Goal: Manage account settings

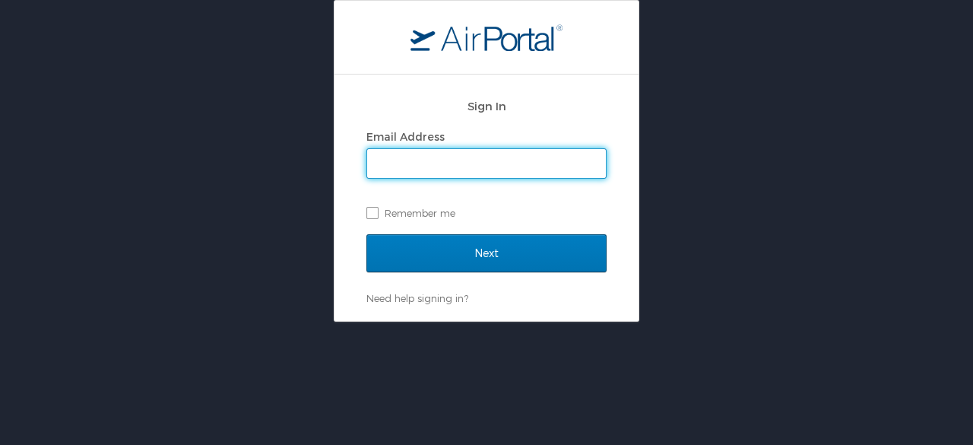
type input "mhart@worldfoodprize.org"
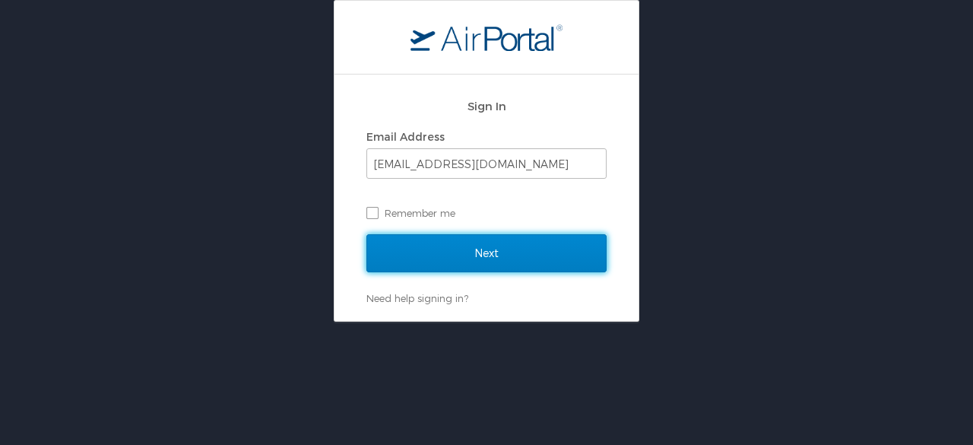
click at [513, 249] on input "Next" at bounding box center [487, 253] width 240 height 38
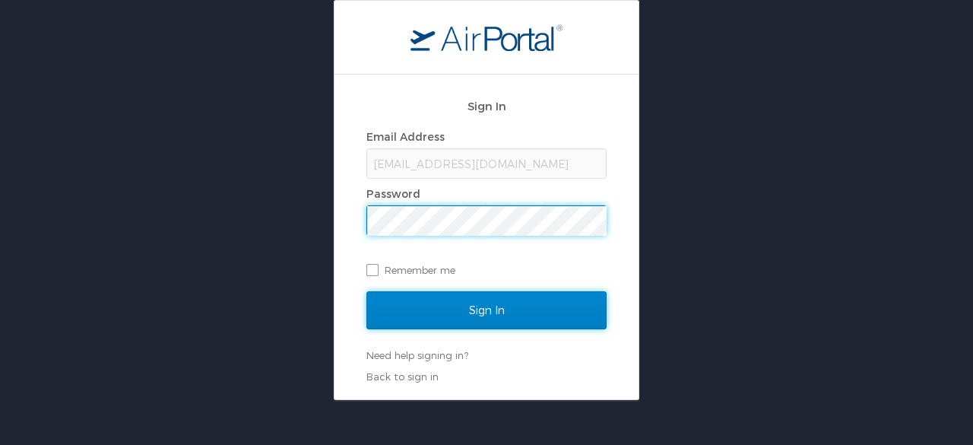
click at [522, 305] on input "Sign In" at bounding box center [487, 310] width 240 height 38
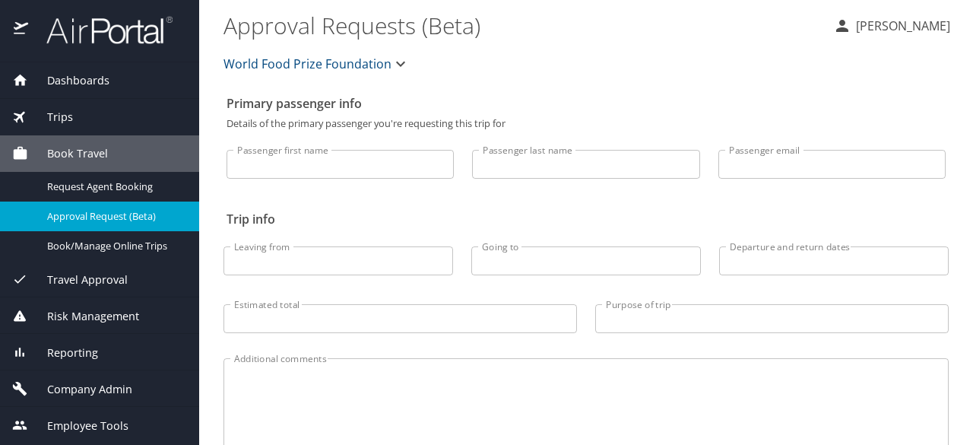
click at [96, 392] on span "Company Admin" at bounding box center [80, 389] width 104 height 17
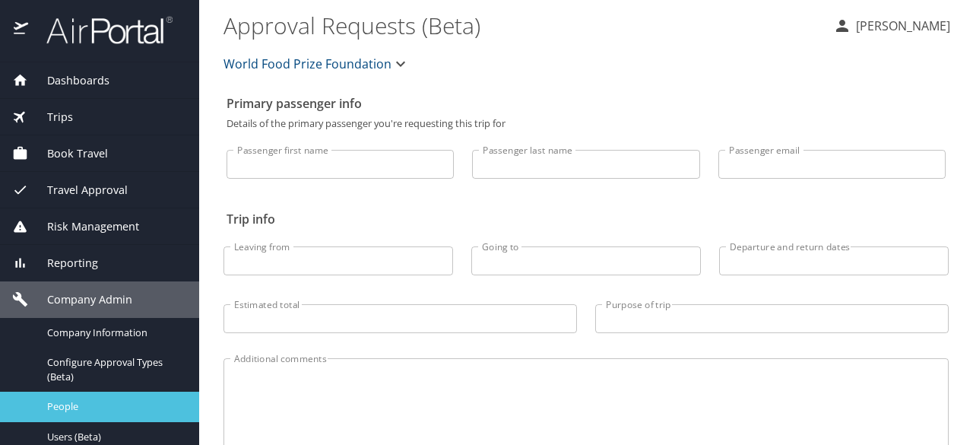
click at [122, 398] on div "People" at bounding box center [99, 406] width 175 height 17
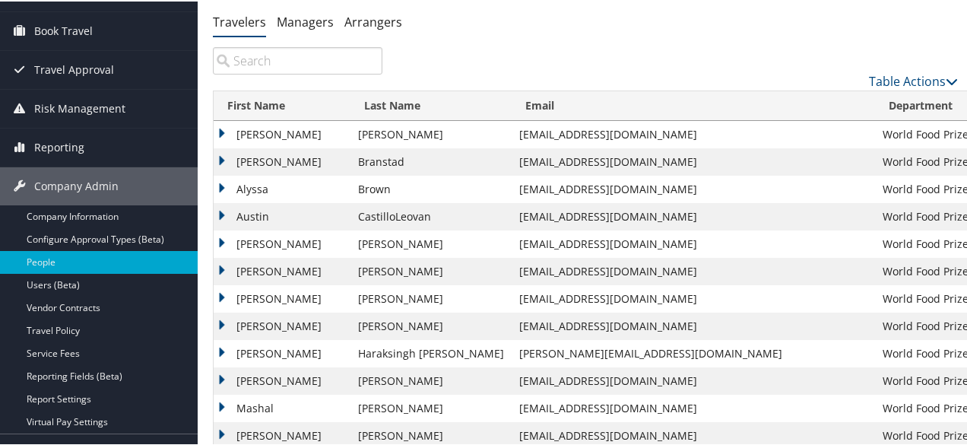
scroll to position [135, 0]
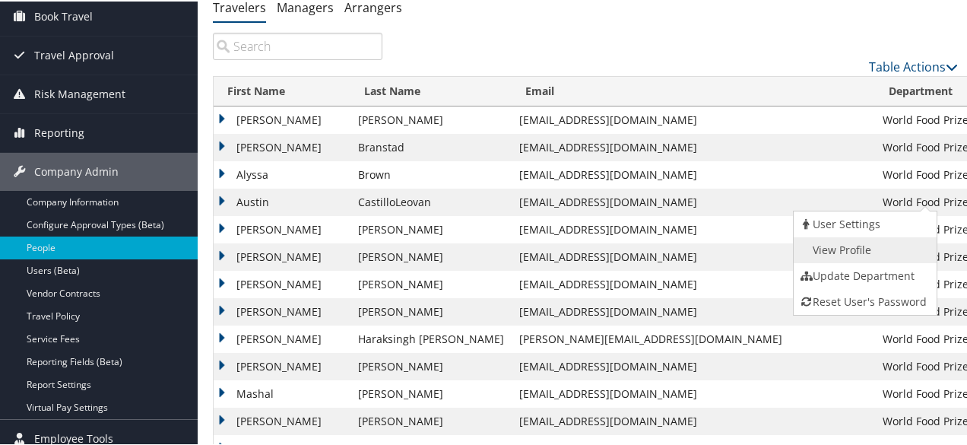
click at [856, 237] on link "View Profile" at bounding box center [864, 249] width 140 height 26
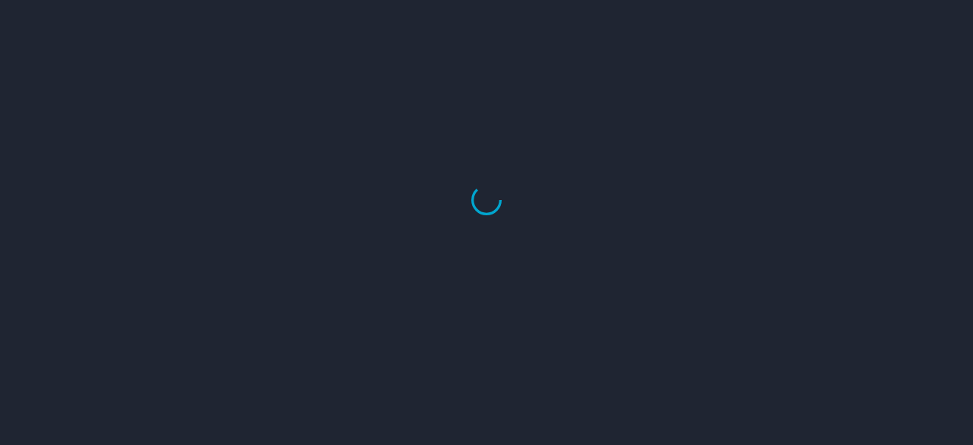
select select "US"
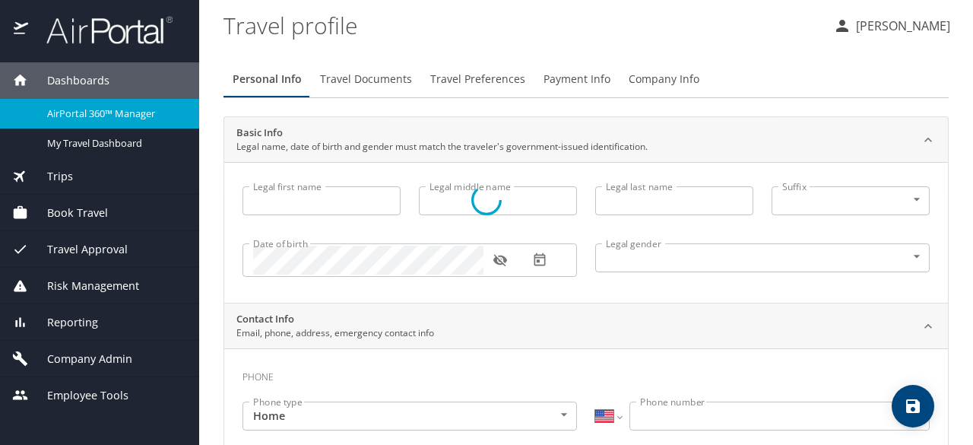
type input "Austin"
type input "CastilloLeovan"
type input "[DEMOGRAPHIC_DATA]"
select select "US"
select select "PE"
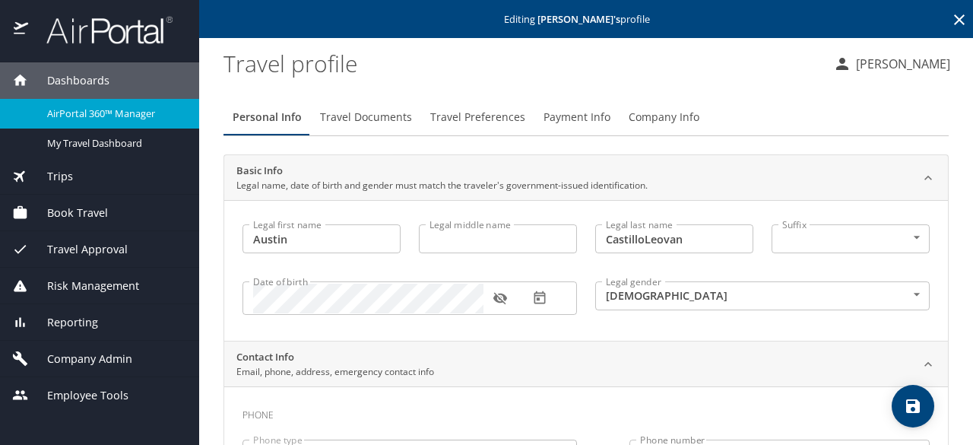
click at [569, 107] on button "Payment Info" at bounding box center [577, 117] width 85 height 37
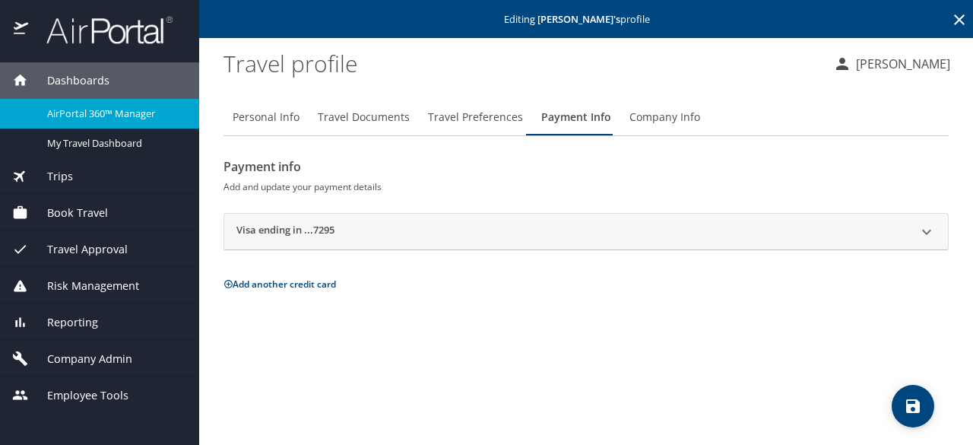
click at [249, 281] on button "Add another credit card" at bounding box center [280, 284] width 113 height 13
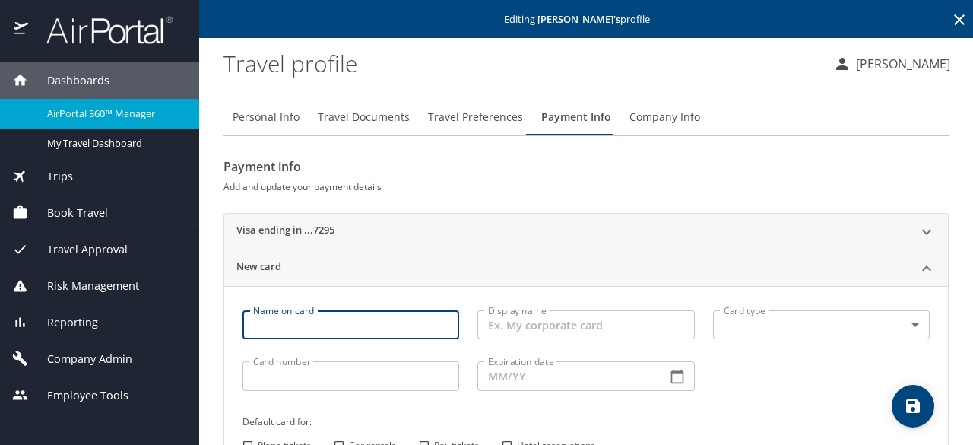
click at [369, 320] on input "Name on card" at bounding box center [351, 324] width 217 height 29
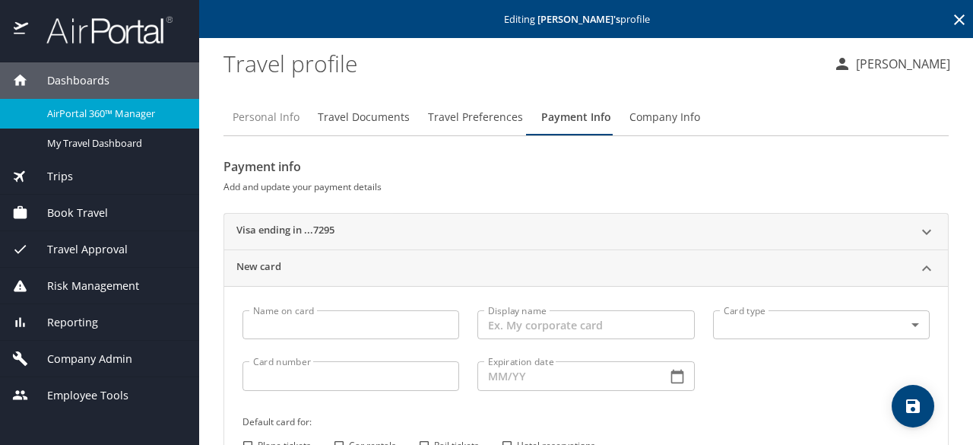
click at [253, 122] on span "Personal Info" at bounding box center [266, 117] width 67 height 19
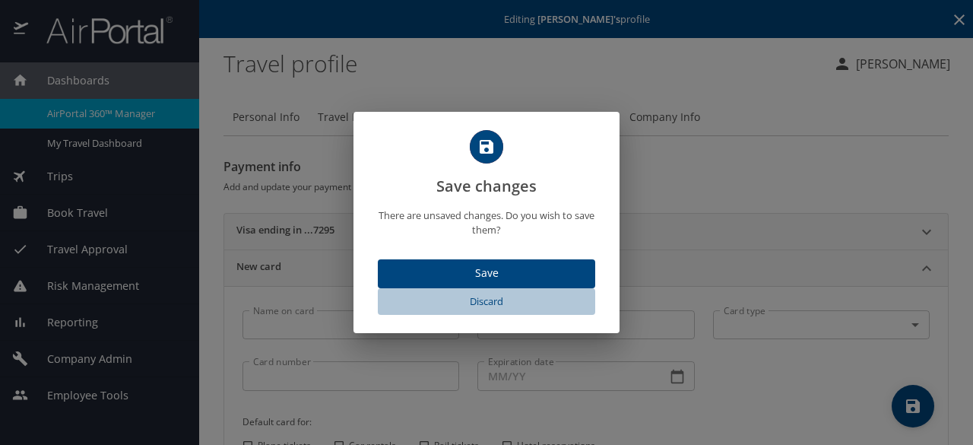
click at [489, 305] on span "Discard" at bounding box center [486, 301] width 205 height 17
select select "US"
select select "PE"
select select "US"
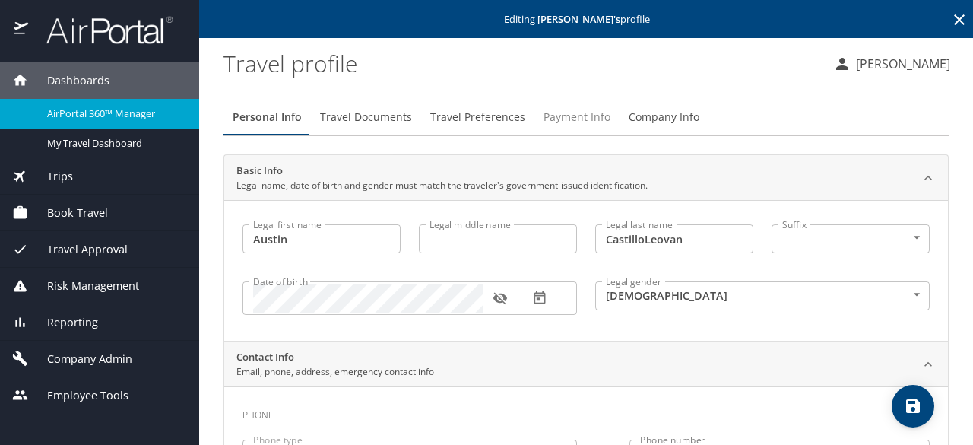
click at [561, 117] on span "Payment Info" at bounding box center [577, 117] width 67 height 19
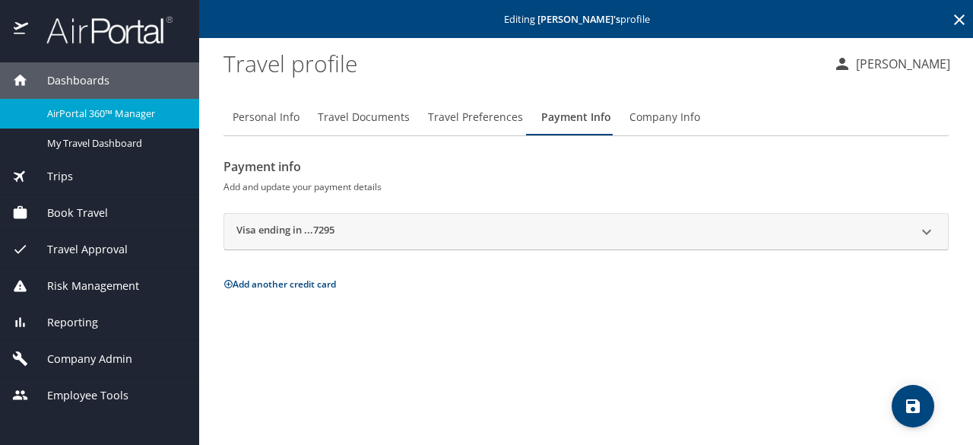
click at [294, 278] on button "Add another credit card" at bounding box center [280, 284] width 113 height 13
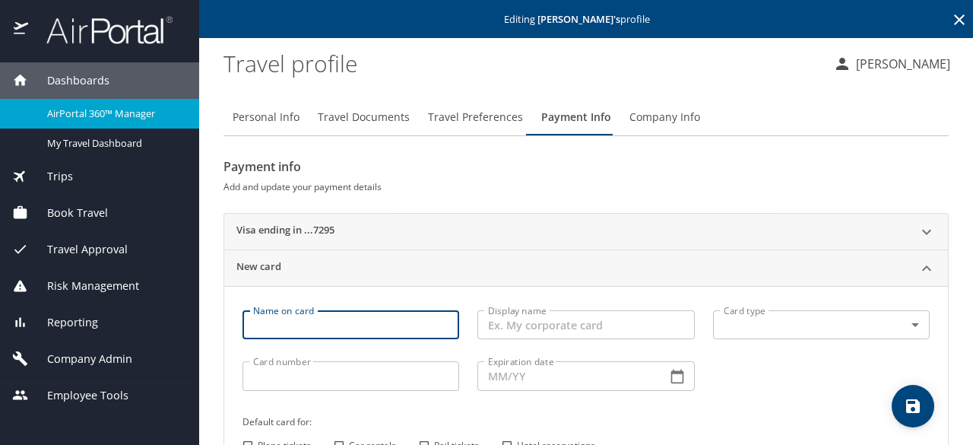
click at [306, 330] on input "Name on card" at bounding box center [351, 324] width 217 height 29
type input "[PERSON_NAME]-Leocan"
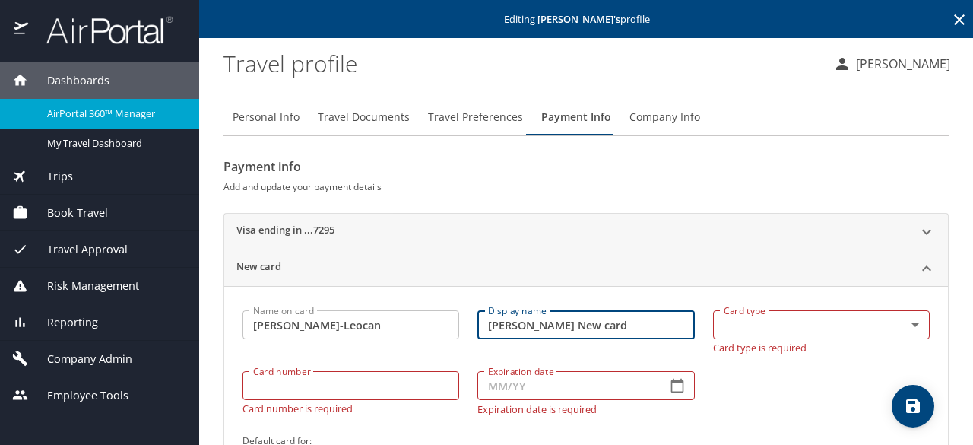
type input "[PERSON_NAME] New card"
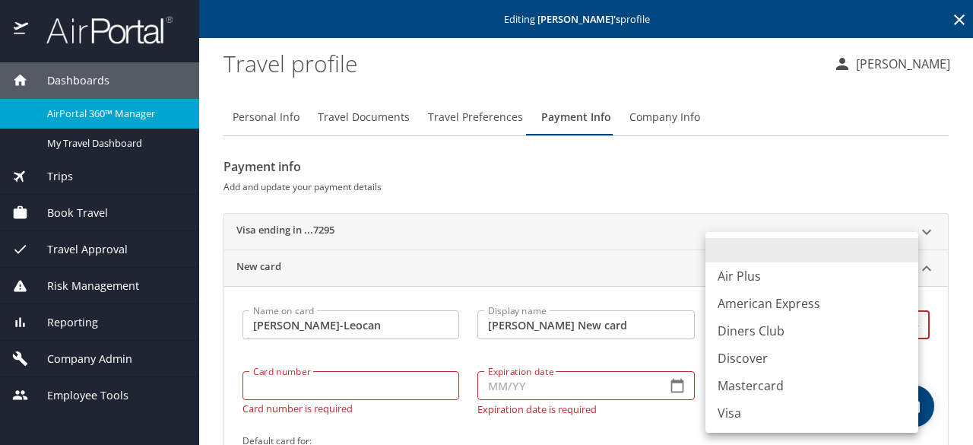
click at [829, 331] on body "Dashboards AirPortal 360™ Manager My Travel Dashboard Trips Airtinerary® Lookup…" at bounding box center [486, 222] width 973 height 445
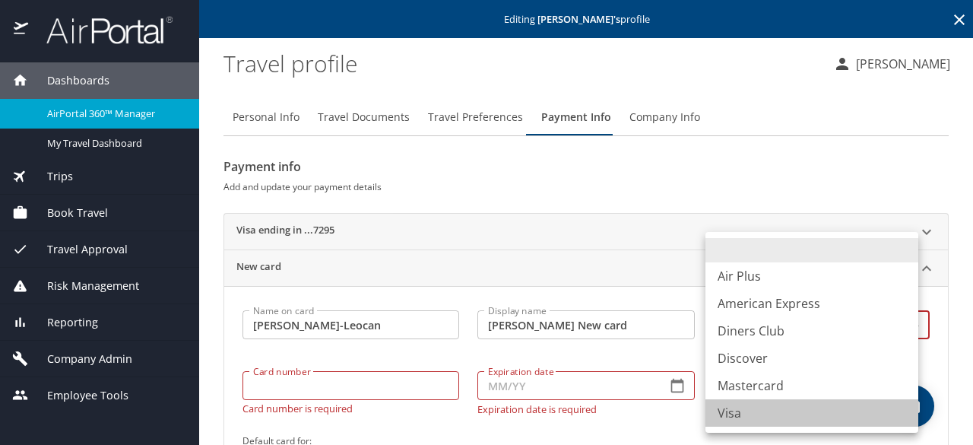
click at [740, 408] on li "Visa" at bounding box center [812, 412] width 213 height 27
type input "VI"
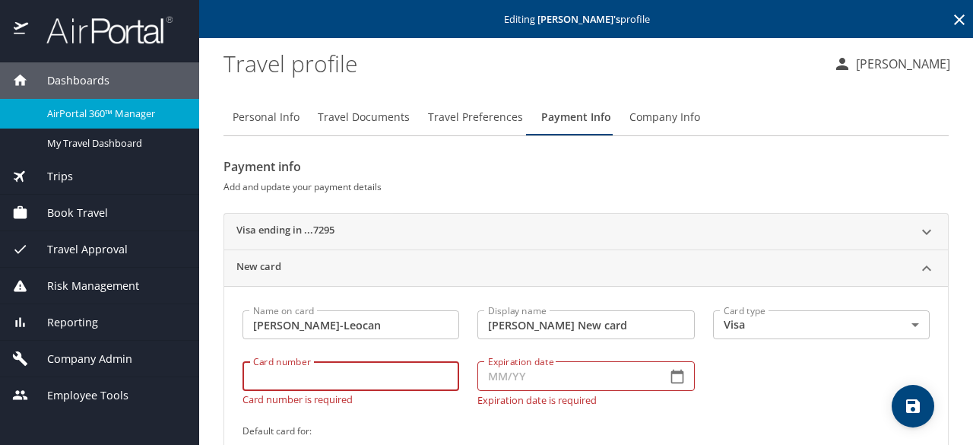
click at [379, 394] on div "Card number Card number Card number is required" at bounding box center [350, 383] width 235 height 62
type input "4485785063887014"
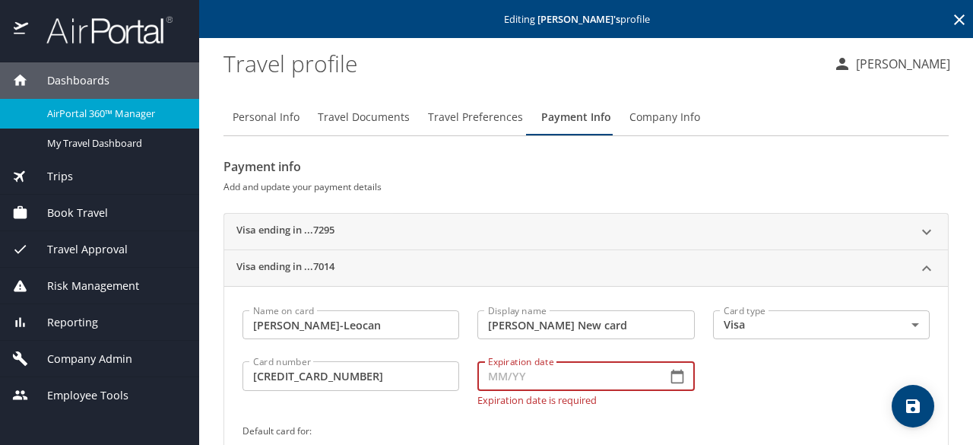
click at [522, 383] on input "Expiration date" at bounding box center [566, 375] width 176 height 29
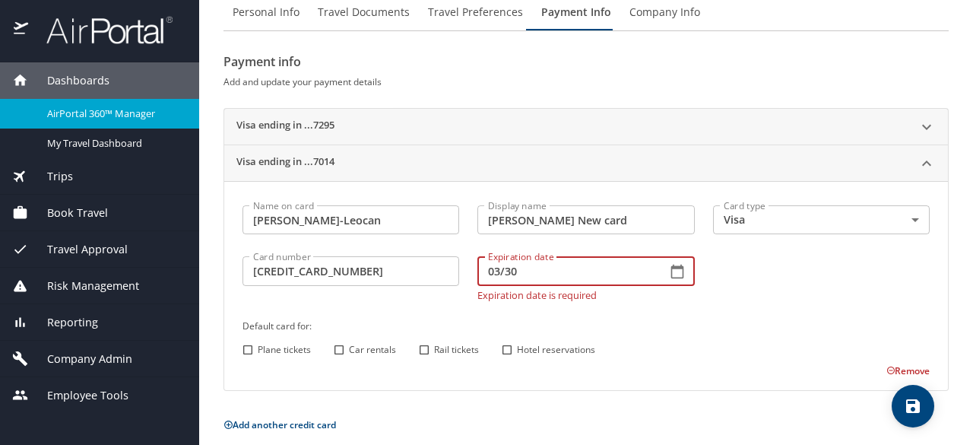
scroll to position [117, 0]
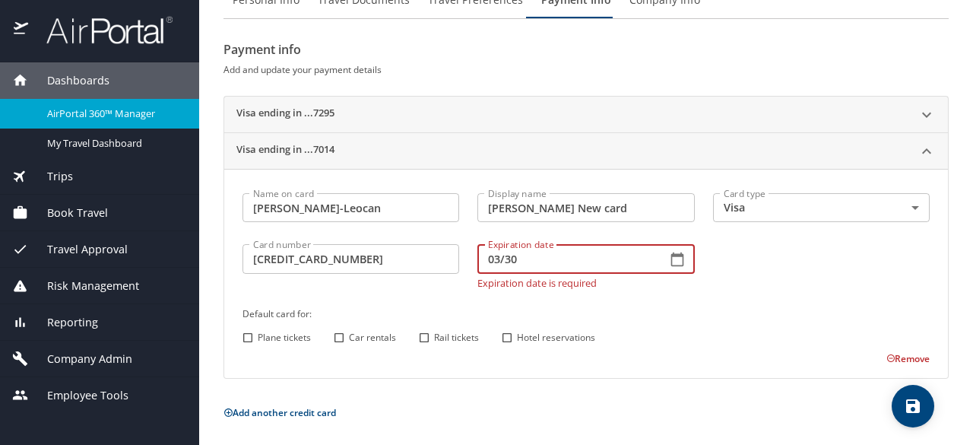
type input "03/30"
click at [245, 336] on input "Plane tickets" at bounding box center [248, 338] width 20 height 20
checkbox input "true"
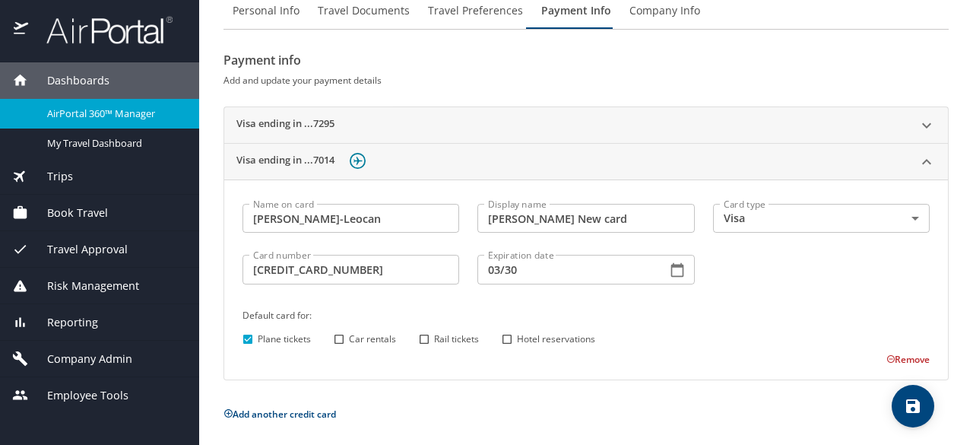
click at [503, 341] on input "Hotel reservations" at bounding box center [507, 339] width 20 height 20
checkbox input "true"
click at [920, 411] on icon "save" at bounding box center [913, 406] width 18 height 18
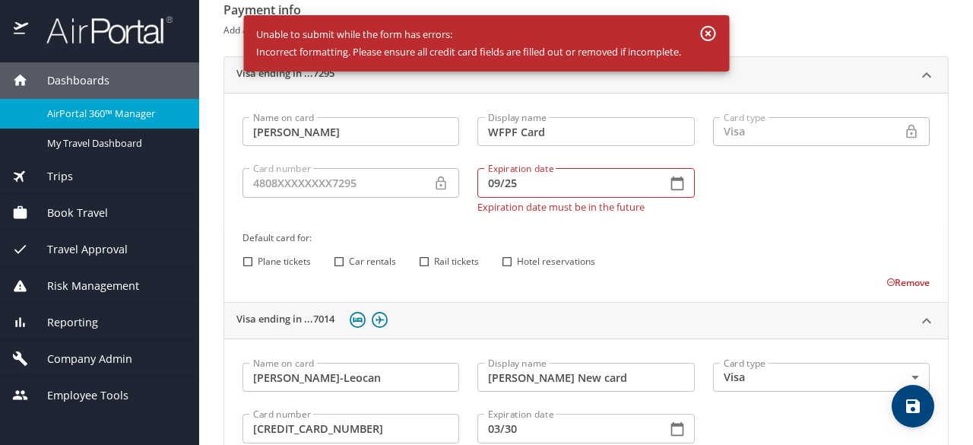
scroll to position [154, 0]
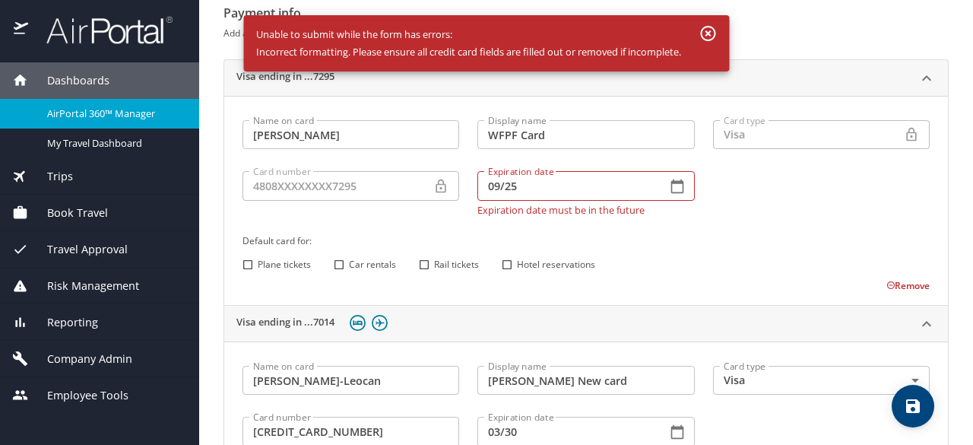
click at [903, 279] on button "Remove" at bounding box center [908, 285] width 43 height 13
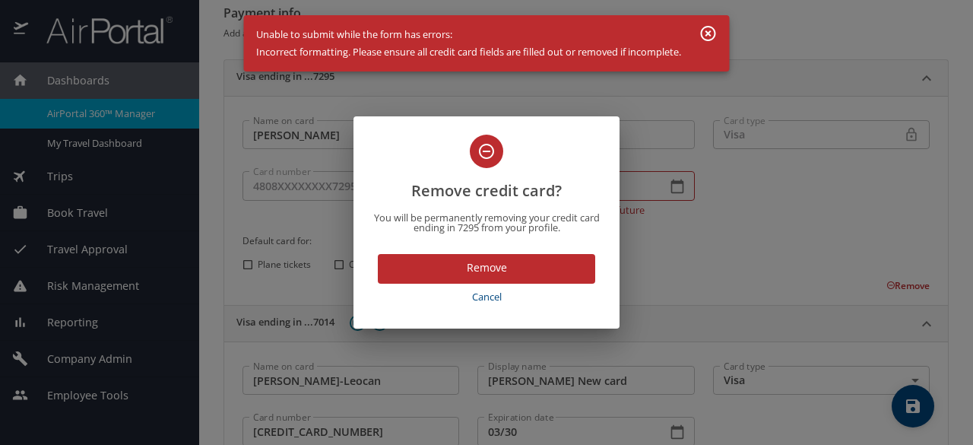
click at [546, 262] on span "Remove" at bounding box center [486, 268] width 193 height 19
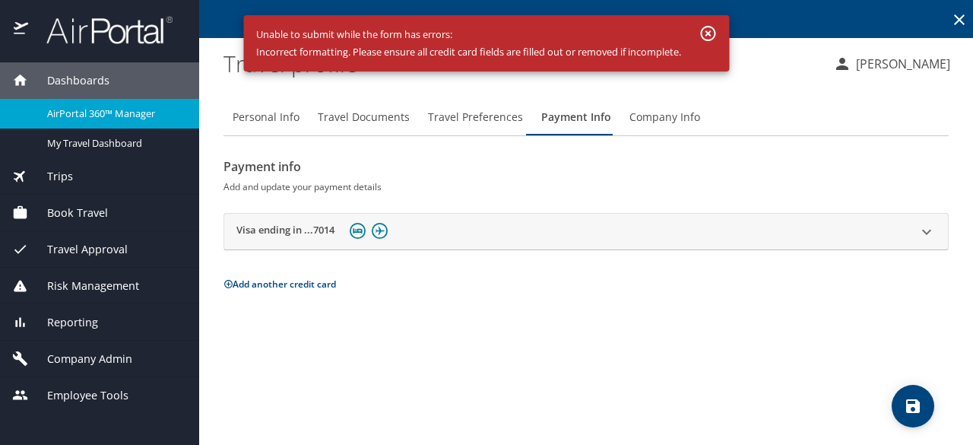
scroll to position [0, 0]
click at [567, 232] on div "Visa ending in ...7014" at bounding box center [573, 232] width 672 height 24
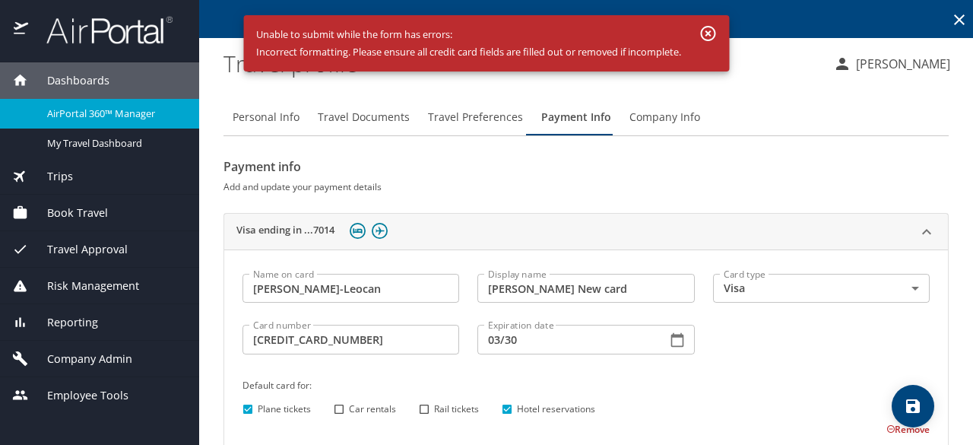
scroll to position [71, 0]
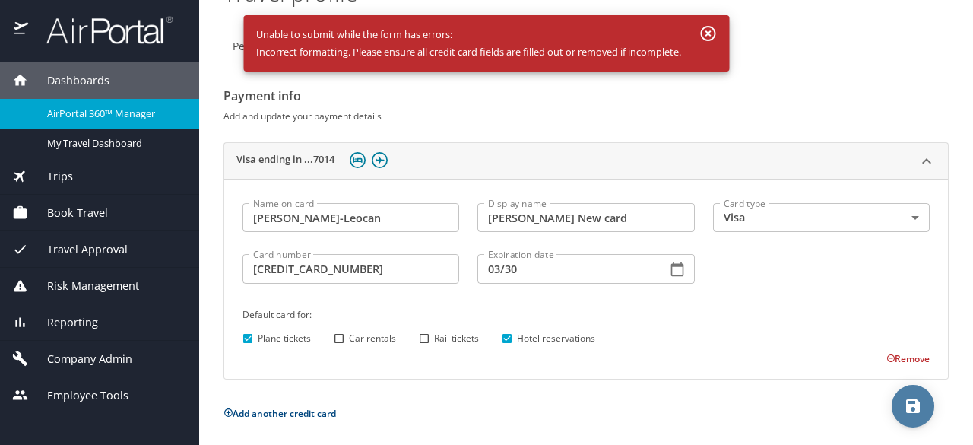
click at [923, 402] on span "save" at bounding box center [913, 406] width 43 height 18
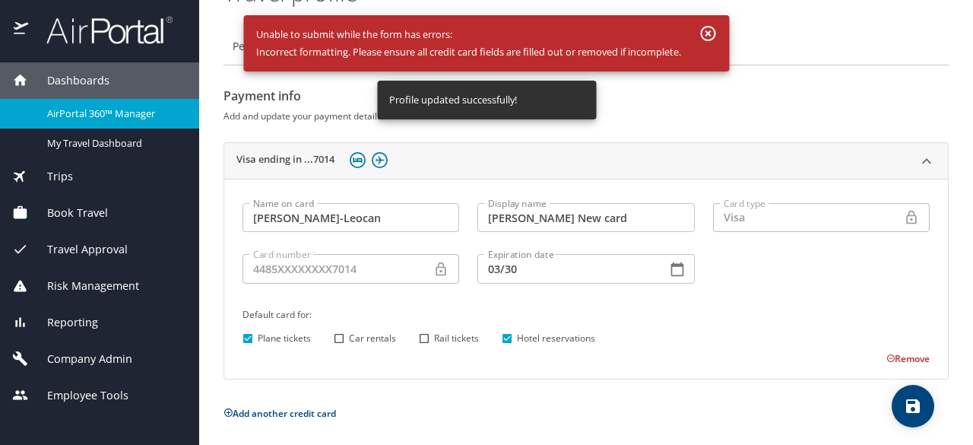
click at [736, 98] on h2 "Payment info" at bounding box center [587, 96] width 726 height 24
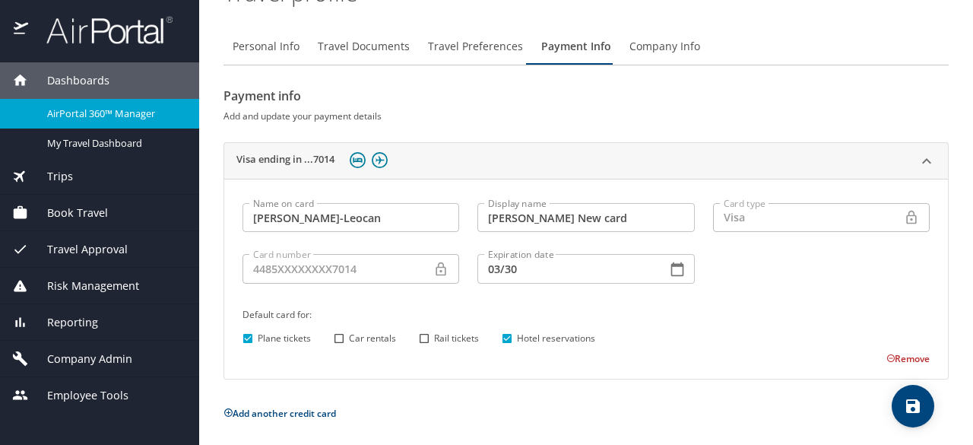
click at [120, 68] on div "Dashboards" at bounding box center [99, 80] width 199 height 37
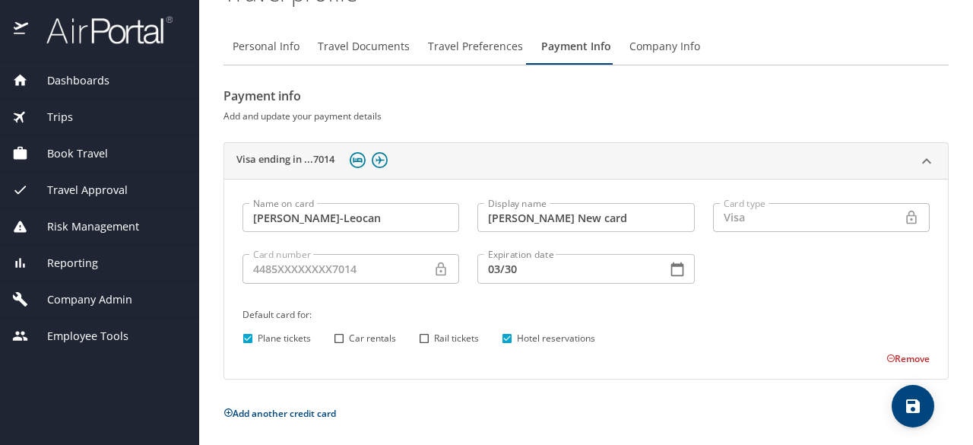
click at [113, 83] on div "Dashboards" at bounding box center [99, 80] width 175 height 17
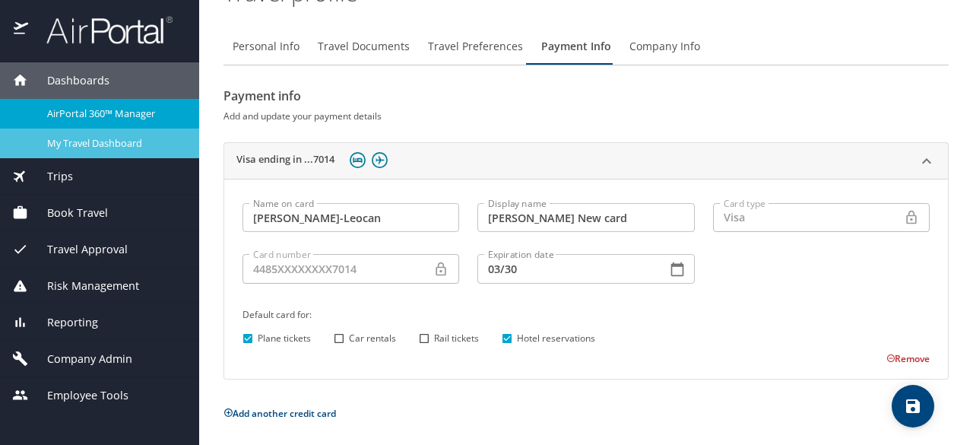
click at [112, 138] on span "My Travel Dashboard" at bounding box center [114, 143] width 134 height 14
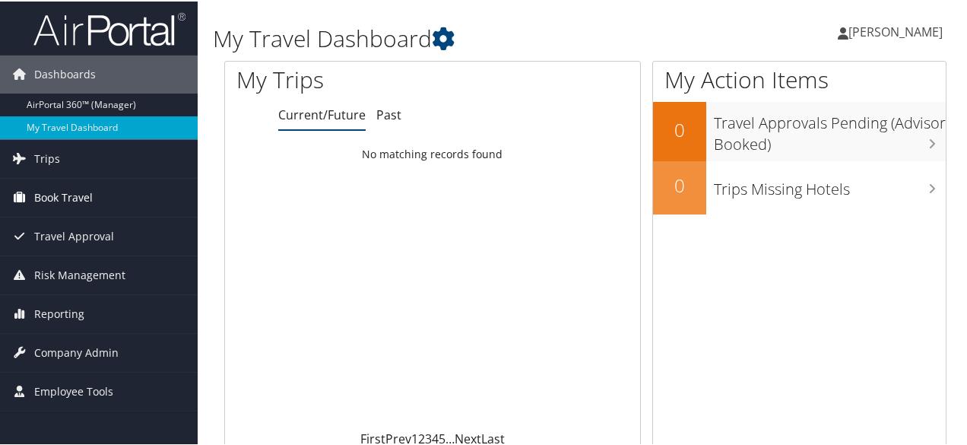
click at [71, 198] on span "Book Travel" at bounding box center [63, 196] width 59 height 38
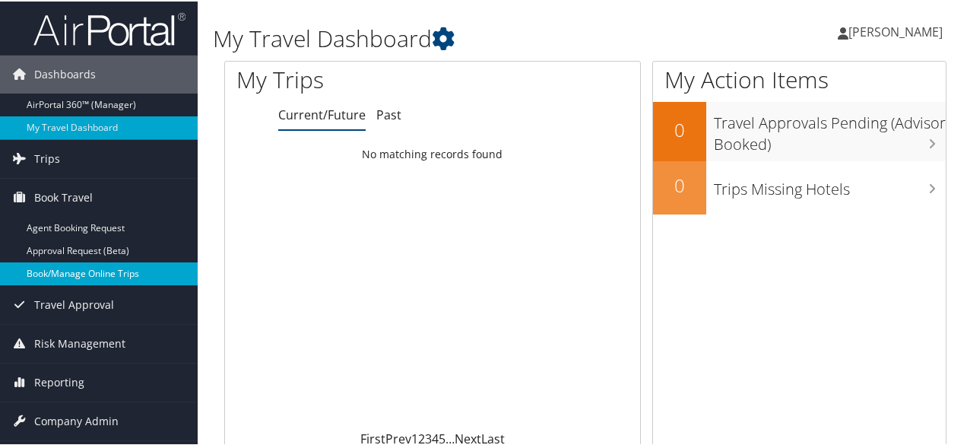
click at [64, 272] on link "Book/Manage Online Trips" at bounding box center [99, 272] width 198 height 23
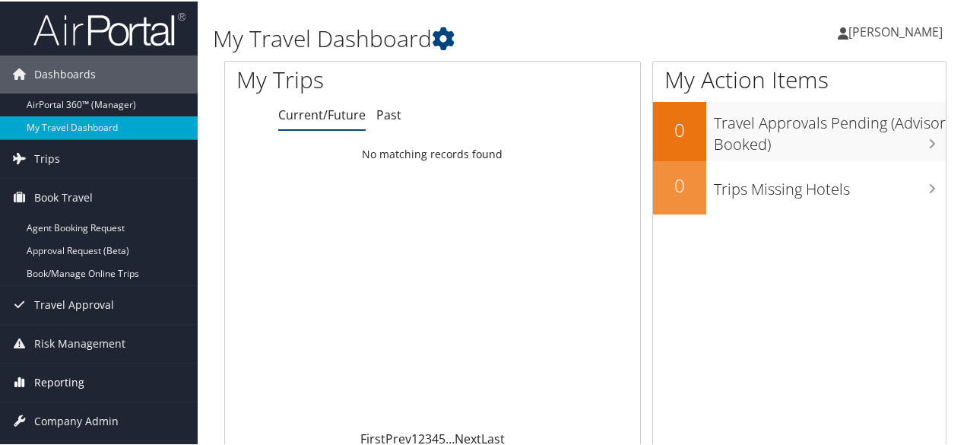
click at [90, 381] on link "Reporting" at bounding box center [99, 381] width 198 height 38
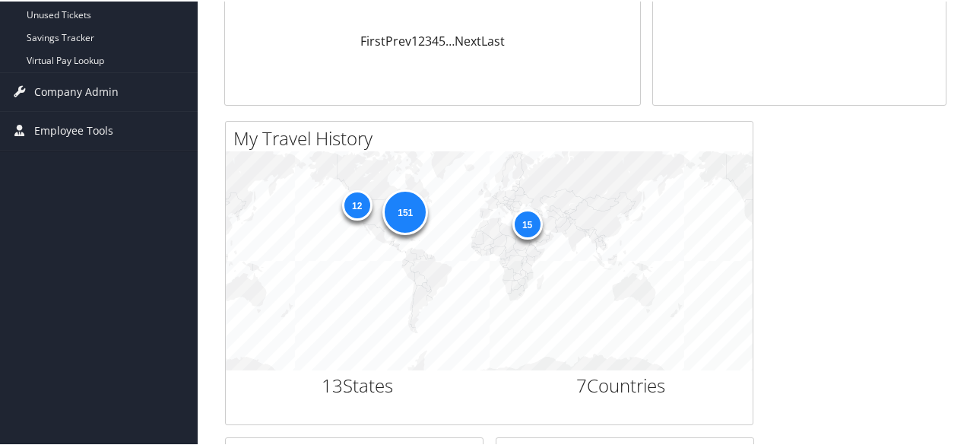
scroll to position [365, 0]
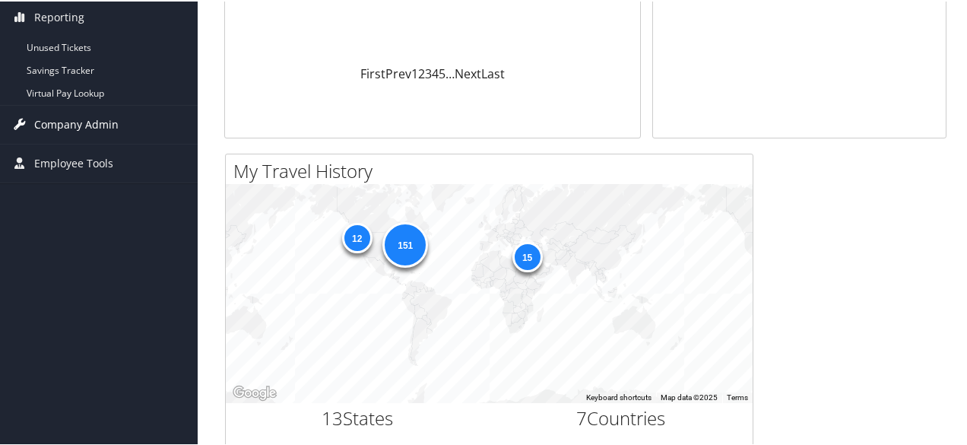
click at [146, 113] on link "Company Admin" at bounding box center [99, 123] width 198 height 38
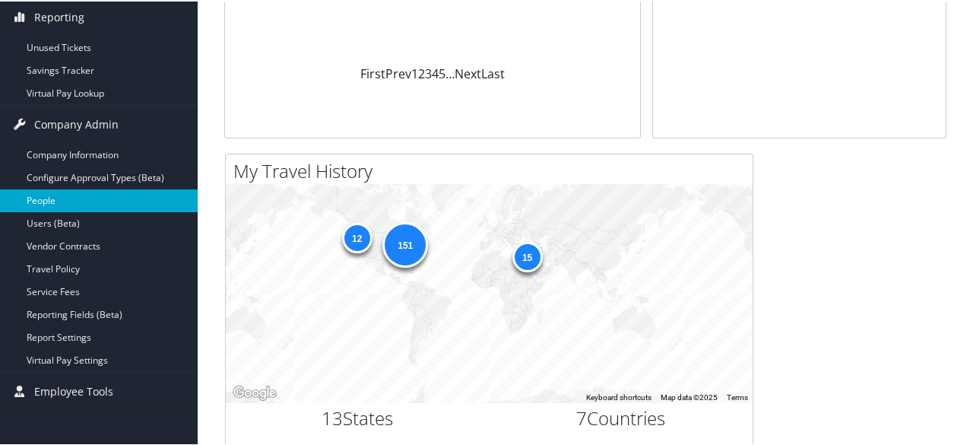
click at [102, 197] on link "People" at bounding box center [99, 199] width 198 height 23
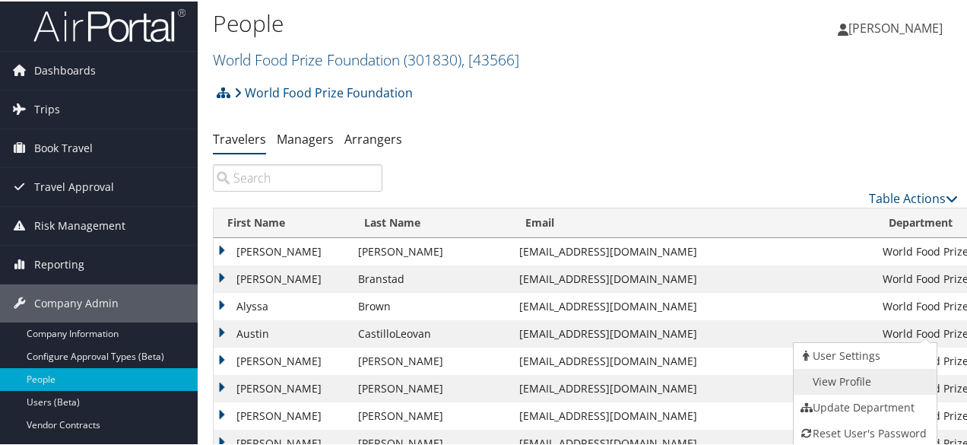
click at [875, 378] on link "View Profile" at bounding box center [864, 380] width 140 height 26
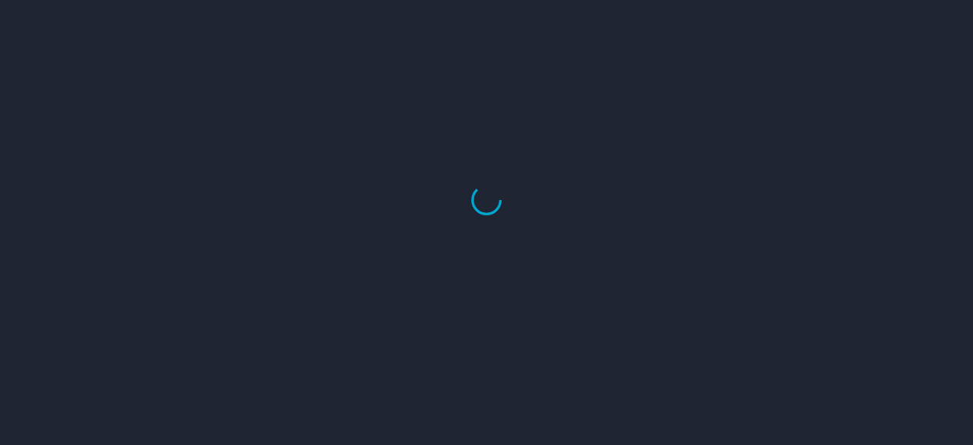
select select "US"
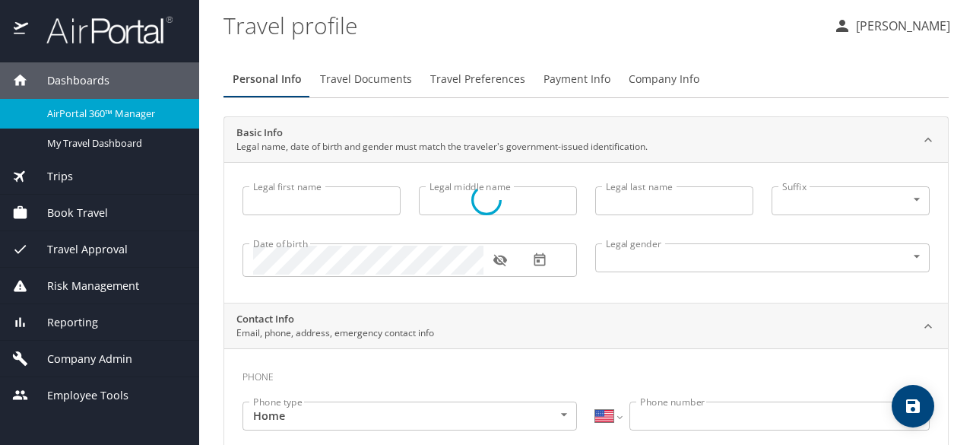
type input "Austin"
type input "CastilloLeovan"
type input "[DEMOGRAPHIC_DATA]"
select select "US"
select select "PE"
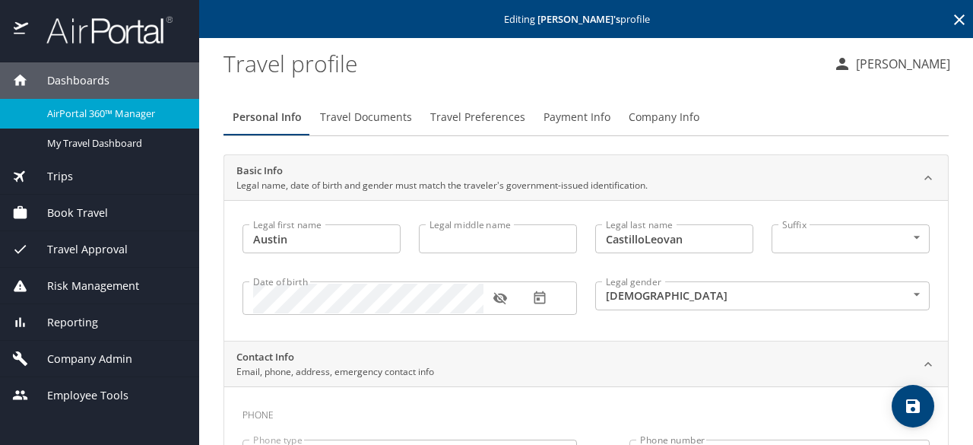
click at [665, 232] on input "CastilloLeovan" at bounding box center [674, 238] width 158 height 29
click at [505, 297] on icon "button" at bounding box center [500, 299] width 14 height 12
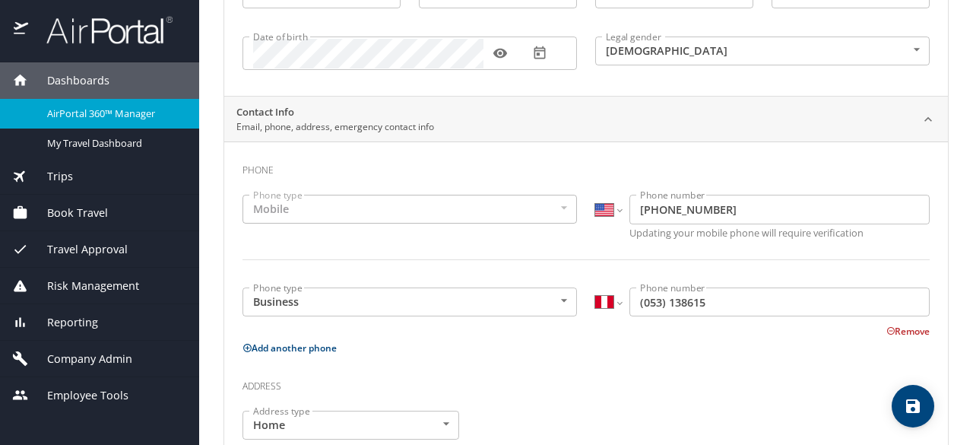
scroll to position [240, 0]
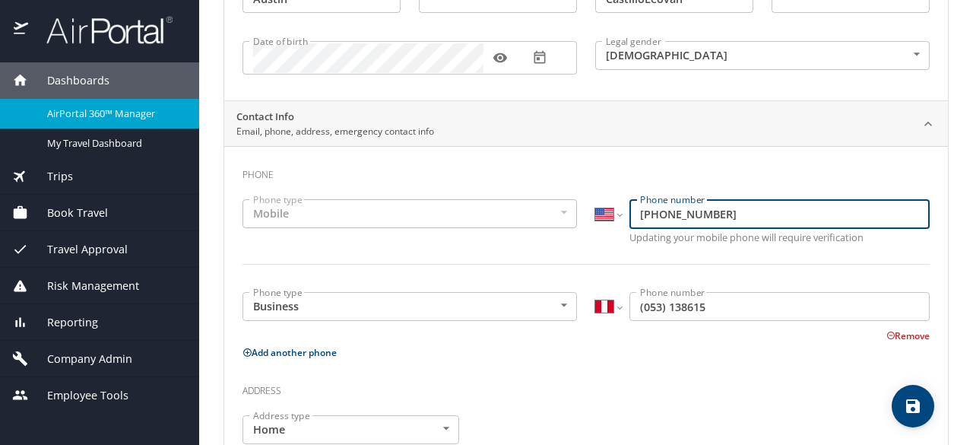
click at [738, 226] on input "[PHONE_NUMBER]" at bounding box center [780, 213] width 300 height 29
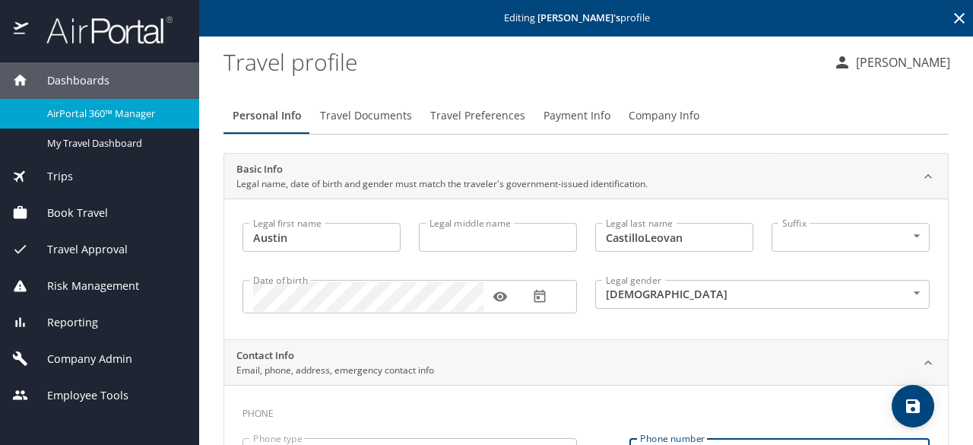
scroll to position [0, 0]
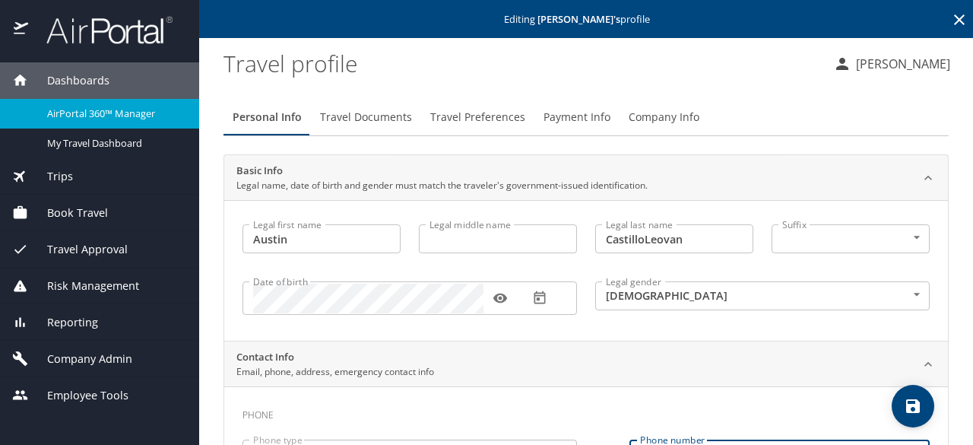
click at [578, 122] on span "Payment Info" at bounding box center [577, 117] width 67 height 19
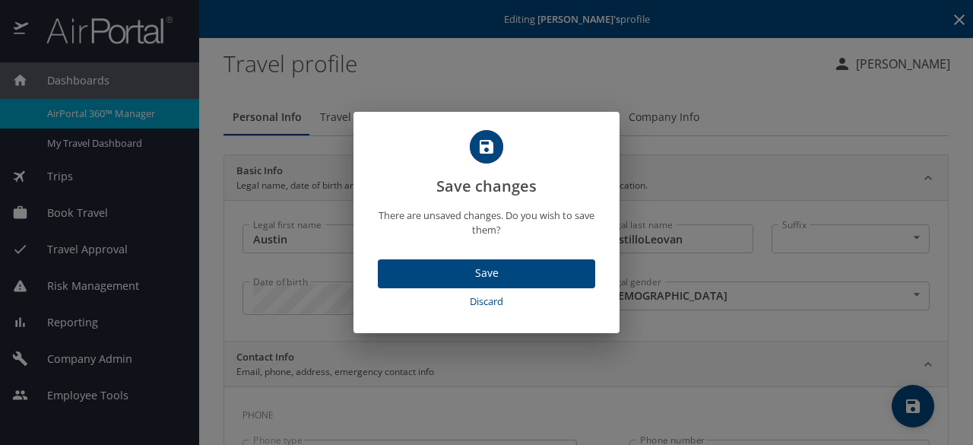
click at [552, 303] on span "Discard" at bounding box center [486, 301] width 205 height 17
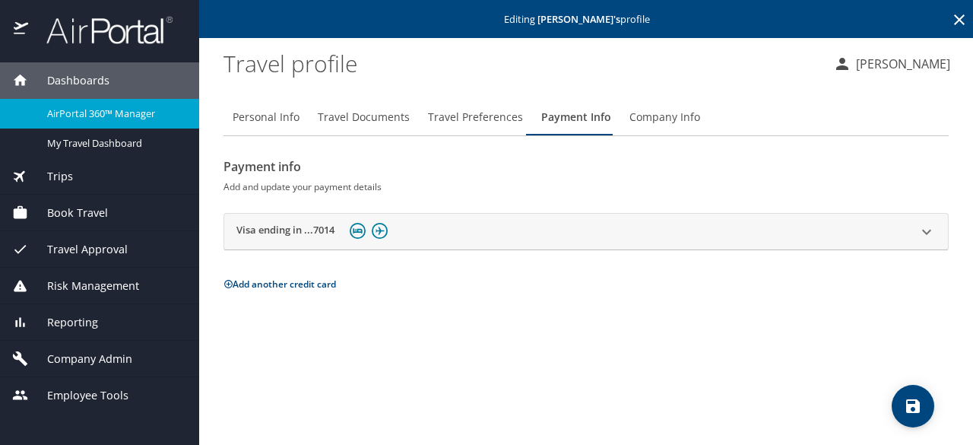
click at [774, 232] on div "Visa ending in ...7014" at bounding box center [573, 232] width 672 height 24
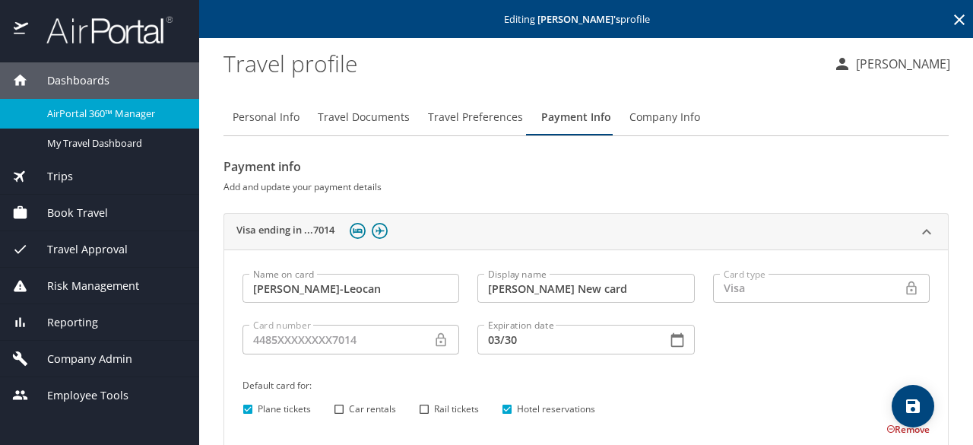
click at [440, 340] on icon at bounding box center [440, 339] width 15 height 15
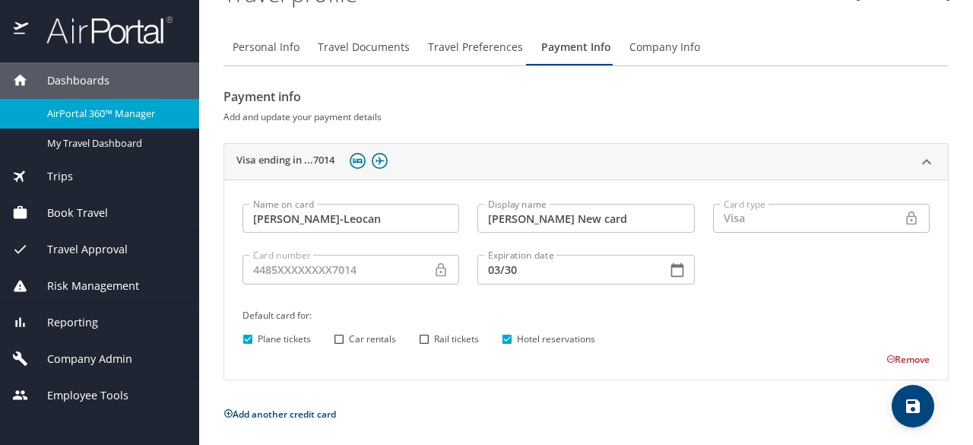
scroll to position [71, 0]
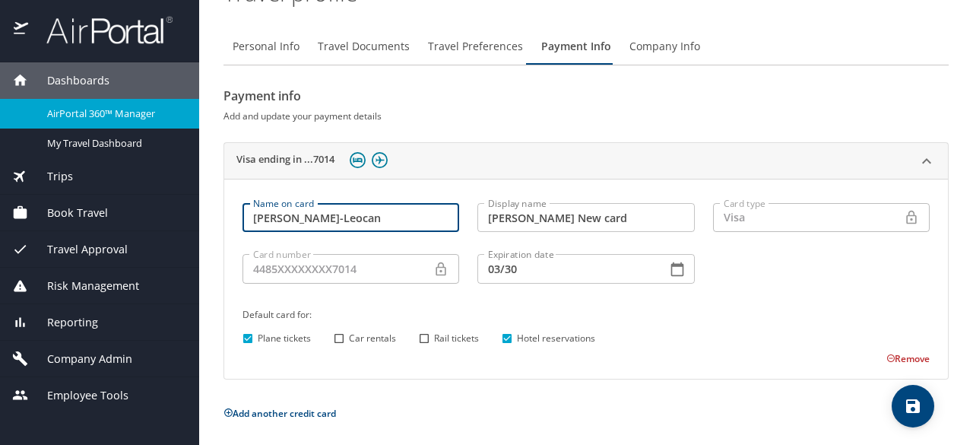
click at [356, 218] on input "[PERSON_NAME]-Leocan" at bounding box center [351, 217] width 217 height 29
type input "[PERSON_NAME]"
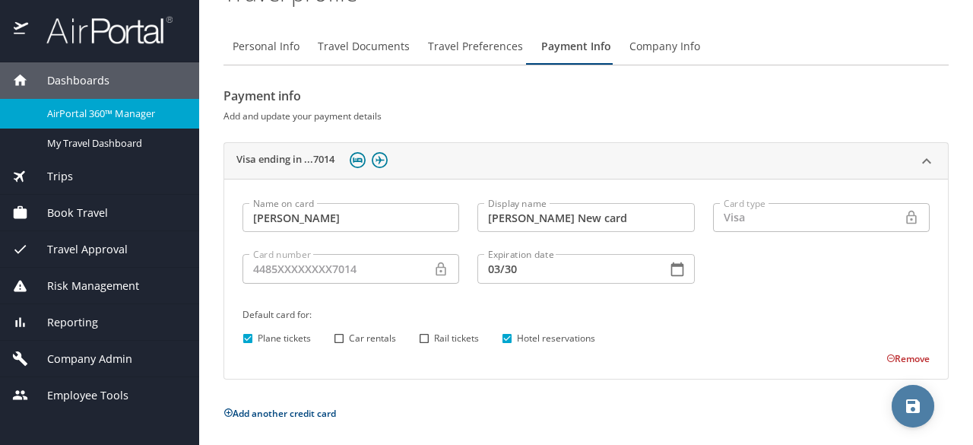
click at [912, 415] on button "save" at bounding box center [913, 406] width 43 height 43
click at [478, 299] on div "Default card for: Plane tickets Car rentals Rail tickets Hotel reservations" at bounding box center [586, 327] width 706 height 60
